Goal: Task Accomplishment & Management: Use online tool/utility

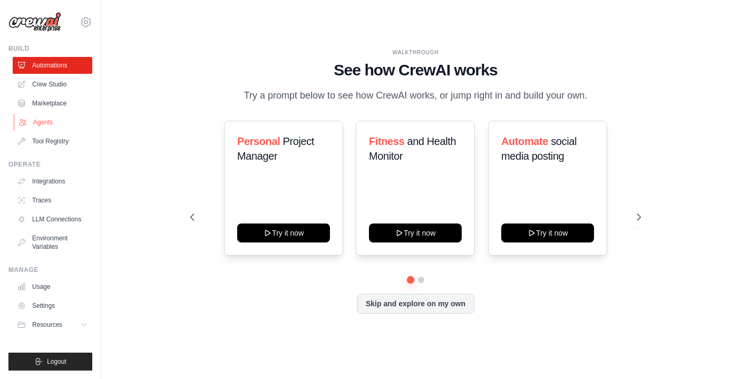
click at [62, 127] on link "Agents" at bounding box center [54, 122] width 80 height 17
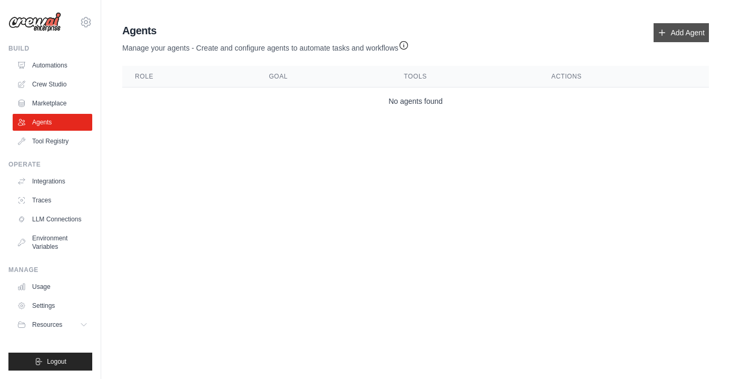
click at [677, 39] on link "Add Agent" at bounding box center [680, 32] width 55 height 19
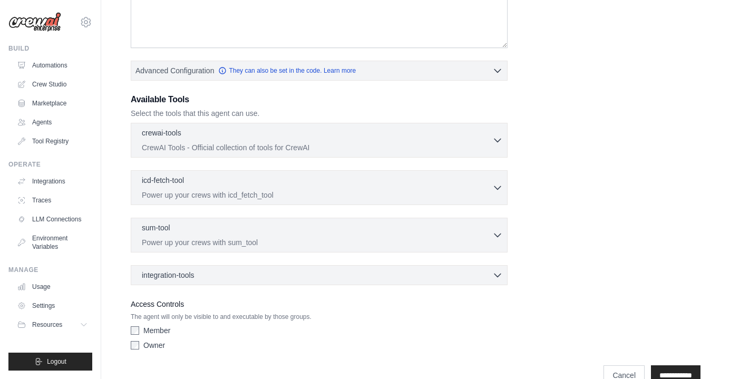
scroll to position [234, 0]
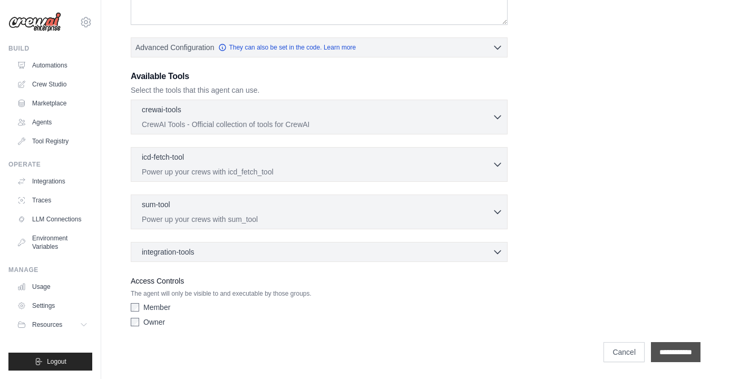
click at [672, 357] on input "**********" at bounding box center [676, 352] width 50 height 20
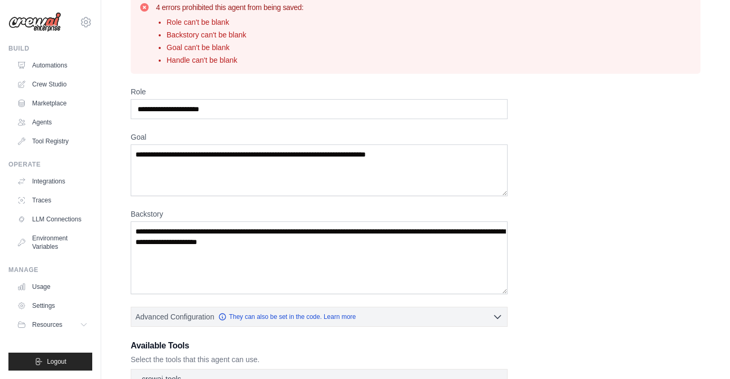
scroll to position [41, 0]
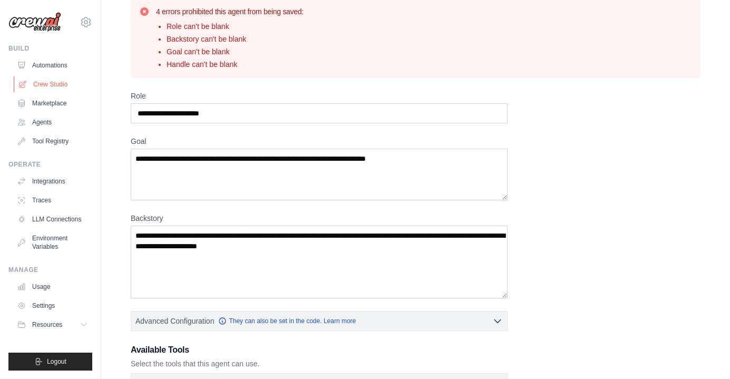
click at [63, 84] on link "Crew Studio" at bounding box center [54, 84] width 80 height 17
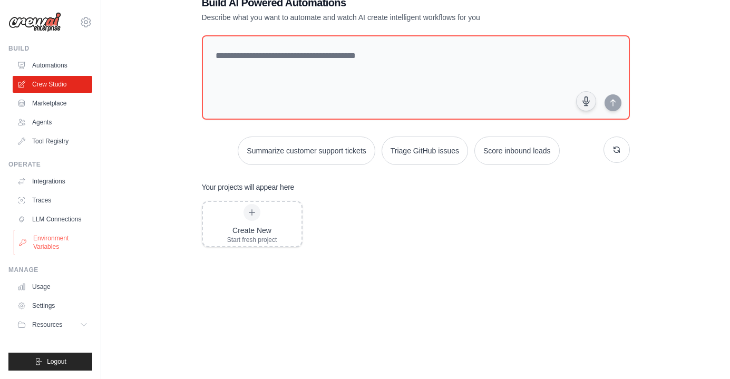
scroll to position [31, 0]
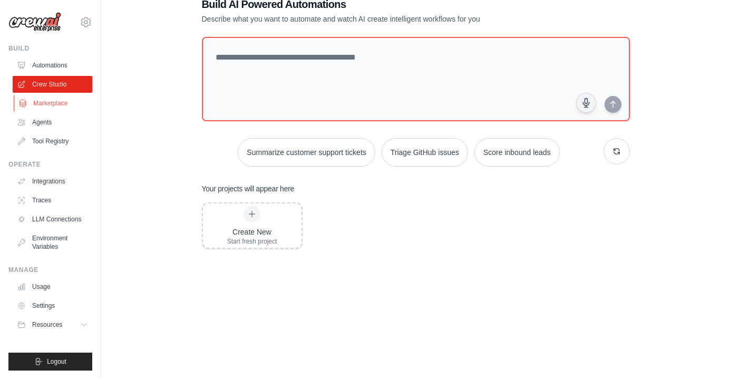
click at [55, 107] on link "Marketplace" at bounding box center [54, 103] width 80 height 17
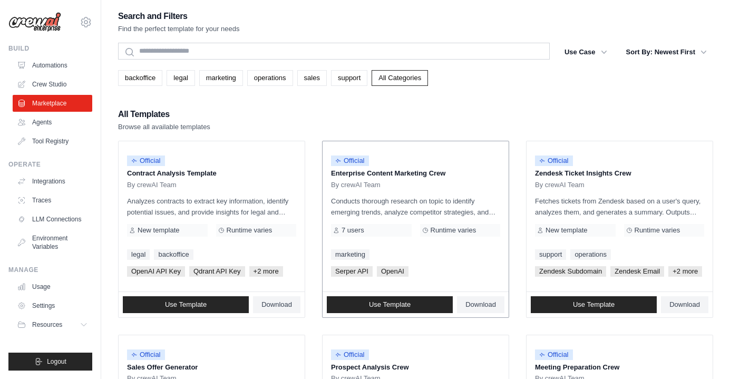
scroll to position [1, 0]
